Goal: Information Seeking & Learning: Learn about a topic

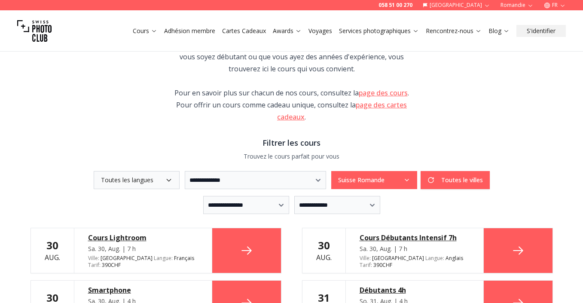
scroll to position [102, 0]
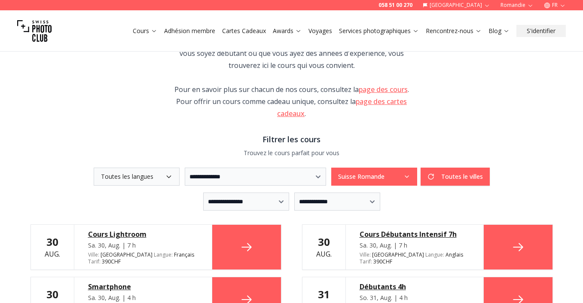
click at [114, 173] on button "Toutes les langues" at bounding box center [137, 177] width 86 height 18
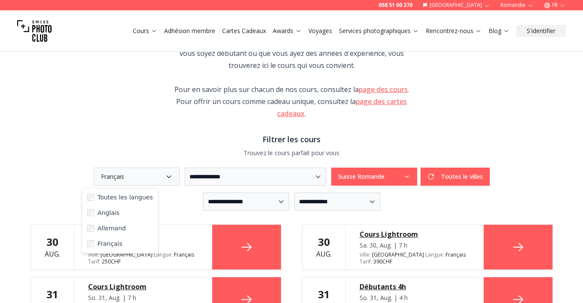
click at [105, 183] on button "Français" at bounding box center [137, 177] width 86 height 18
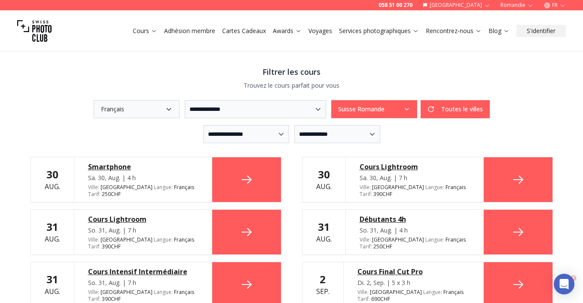
scroll to position [0, 0]
drag, startPoint x: 83, startPoint y: 164, endPoint x: 143, endPoint y: 165, distance: 60.2
click at [144, 165] on div "Smartphone Sa. 30, Aug. | 4 h Ville : Geneva Langue : Français fr Tarif : 250 C…" at bounding box center [143, 179] width 138 height 45
copy div "Smartphone"
drag, startPoint x: 353, startPoint y: 162, endPoint x: 431, endPoint y: 162, distance: 77.4
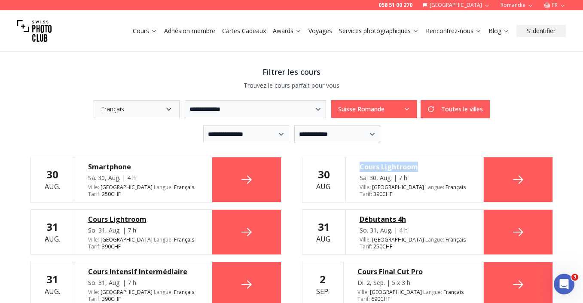
click at [431, 162] on div "Cours Lightroom Sa. 30, Aug. | 7 h Ville : Geneva Langue : Français fr Tarif : …" at bounding box center [415, 179] width 138 height 45
copy div "Cours Lightroom"
drag, startPoint x: 80, startPoint y: 206, endPoint x: 148, endPoint y: 210, distance: 68.5
click at [148, 210] on div "Cours Lightroom So. 31, Aug. | 7 h Ville : [GEOGRAPHIC_DATA] Langue : Français …" at bounding box center [143, 232] width 138 height 45
copy div "Cours Lightroom"
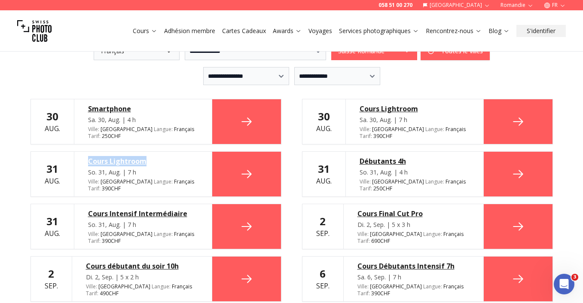
scroll to position [234, 0]
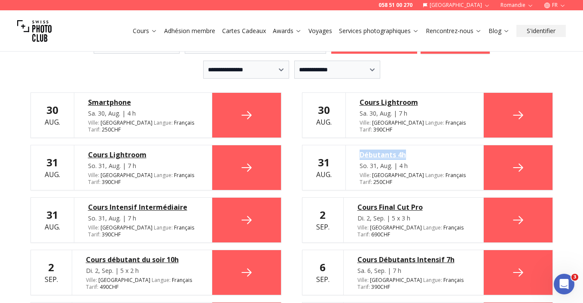
drag, startPoint x: 356, startPoint y: 144, endPoint x: 420, endPoint y: 149, distance: 64.6
click at [420, 149] on div "Débutants 4h So. 31, Aug. | 4 h Ville : Geneva Langue : Français fr Tarif : 250…" at bounding box center [415, 167] width 138 height 45
copy div "Débutants 4h"
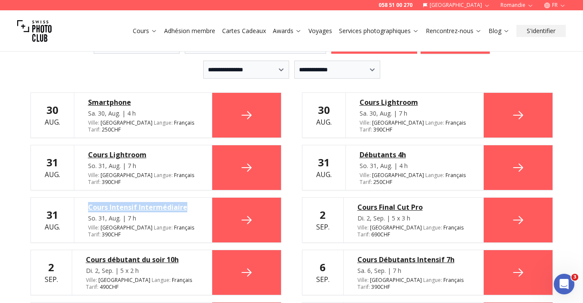
drag, startPoint x: 83, startPoint y: 198, endPoint x: 193, endPoint y: 197, distance: 109.6
click at [193, 198] on div "Cours Intensif Intermédiaire So. 31, Aug. | 7 h Ville : Geneva Langue : Françai…" at bounding box center [143, 220] width 138 height 45
copy div "Cours Intensif Intermédiaire"
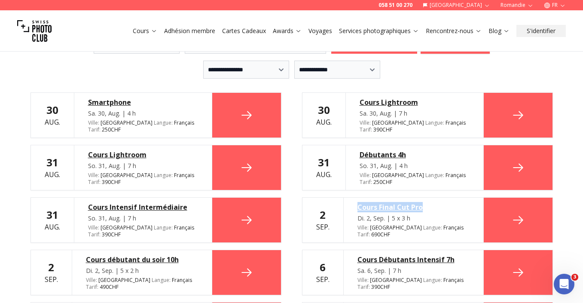
drag, startPoint x: 352, startPoint y: 199, endPoint x: 428, endPoint y: 198, distance: 76.1
click at [428, 198] on div "Cours Final Cut Pro Di. 2, Sep. | 5 x 3 h Ville : Geneva Langue : Français fr T…" at bounding box center [414, 220] width 141 height 45
copy div "Cours Final Cut Pro"
drag, startPoint x: 81, startPoint y: 247, endPoint x: 181, endPoint y: 250, distance: 99.8
click at [181, 250] on div "Cours débutant du soir 10h Di. 2, Sep. | 5 x 2 h Ville : [GEOGRAPHIC_DATA] Lang…" at bounding box center [142, 272] width 141 height 45
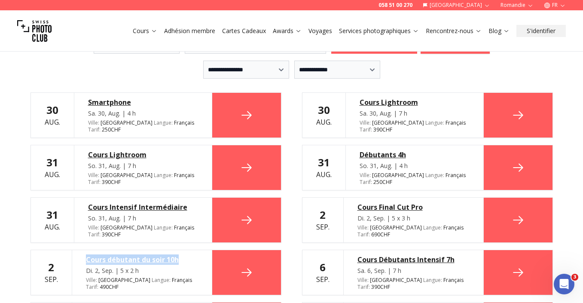
copy div "Cours débutant du soir 10h"
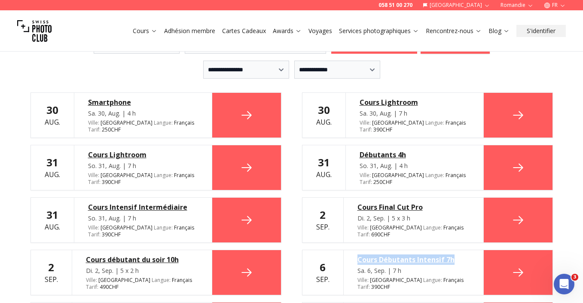
drag, startPoint x: 353, startPoint y: 246, endPoint x: 463, endPoint y: 243, distance: 109.2
click at [463, 250] on div "Cours Débutants Intensif 7h Sa. 6, Sep. | 7 h Ville : Fribourg Langue : Françai…" at bounding box center [414, 272] width 141 height 45
copy div "Cours Débutants Intensif 7h"
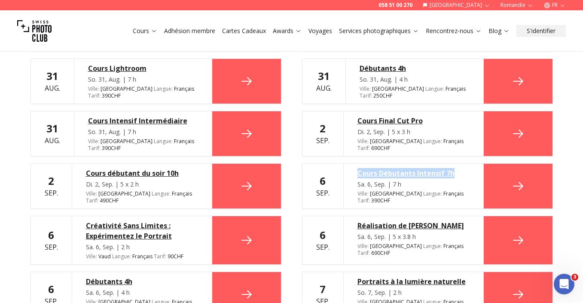
scroll to position [327, 0]
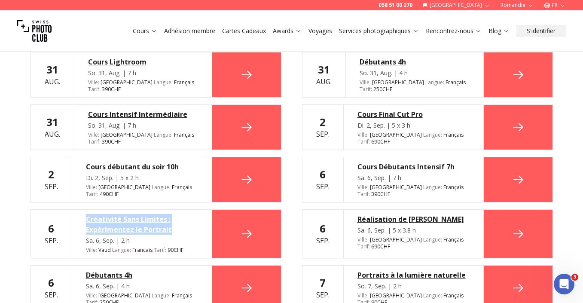
drag, startPoint x: 80, startPoint y: 190, endPoint x: 191, endPoint y: 206, distance: 111.7
click at [191, 210] on div "Créativité Sans Limites : Expérimentez le Portrait Sa. 6, Sep. | 2 h Ville : Va…" at bounding box center [142, 234] width 141 height 48
copy div "Créativité Sans Limites : Expérimentez le Portrait"
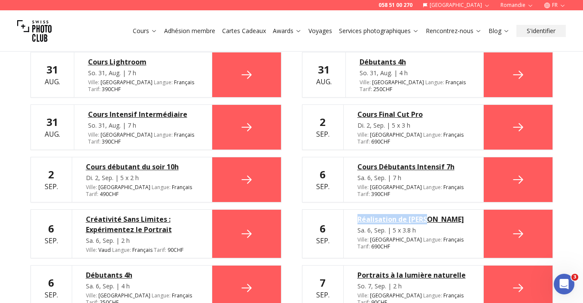
drag, startPoint x: 347, startPoint y: 196, endPoint x: 441, endPoint y: 196, distance: 93.7
click at [441, 210] on div "Réalisation de [PERSON_NAME]. 6, Sep. | 5 x 3.8 h Ville : [GEOGRAPHIC_DATA] Lan…" at bounding box center [414, 234] width 141 height 48
copy div "Réalisation de [PERSON_NAME]"
